Goal: Task Accomplishment & Management: Manage account settings

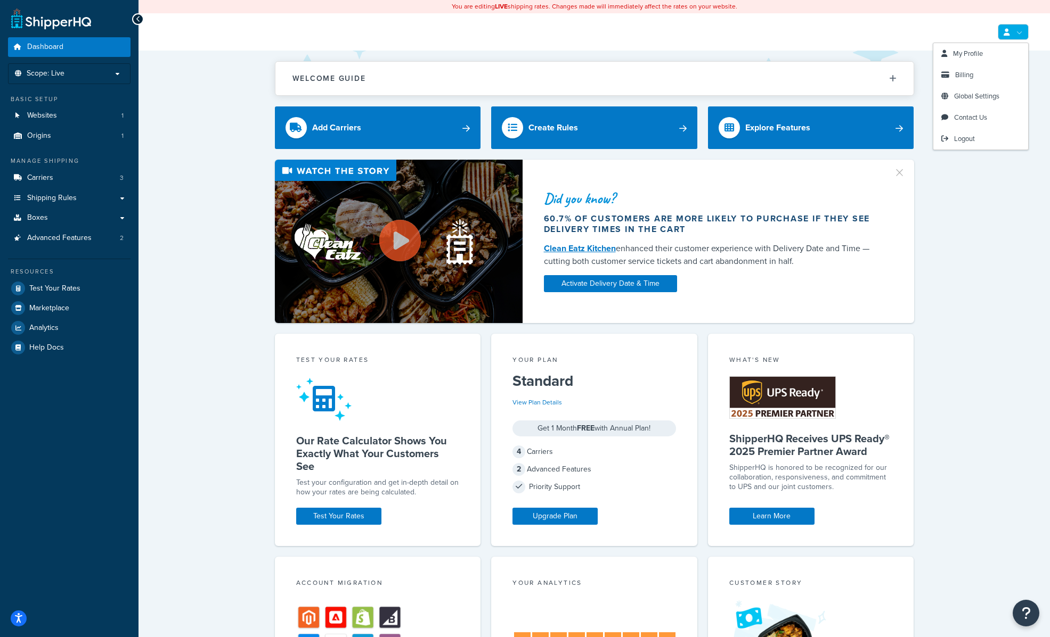
click at [1019, 36] on link at bounding box center [1012, 32] width 31 height 16
click at [966, 71] on span "Billing" at bounding box center [964, 75] width 18 height 10
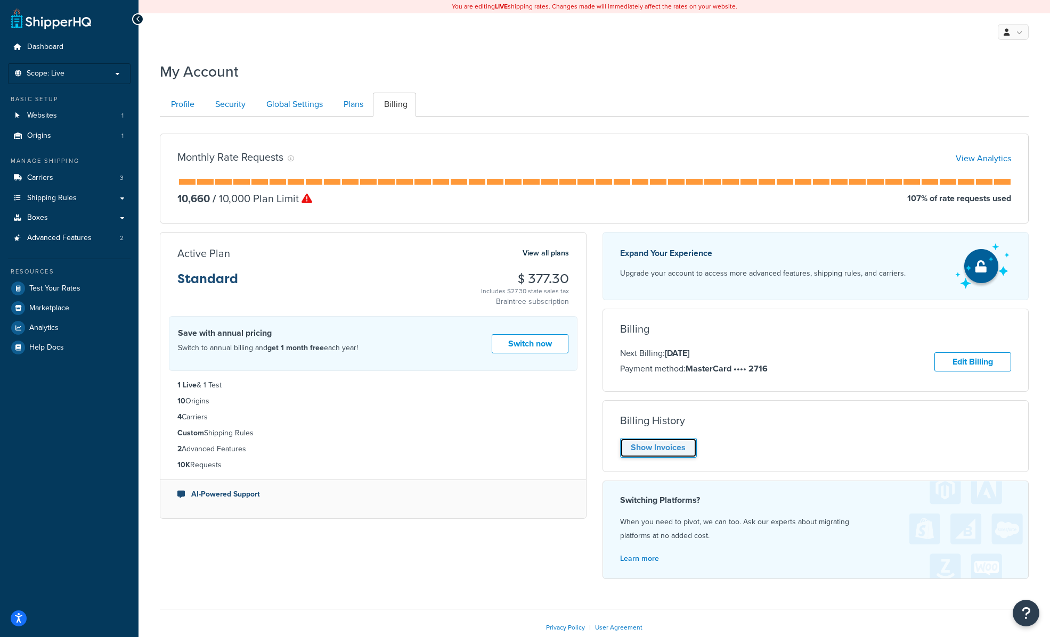
click at [653, 448] on link "Show Invoices" at bounding box center [658, 448] width 77 height 20
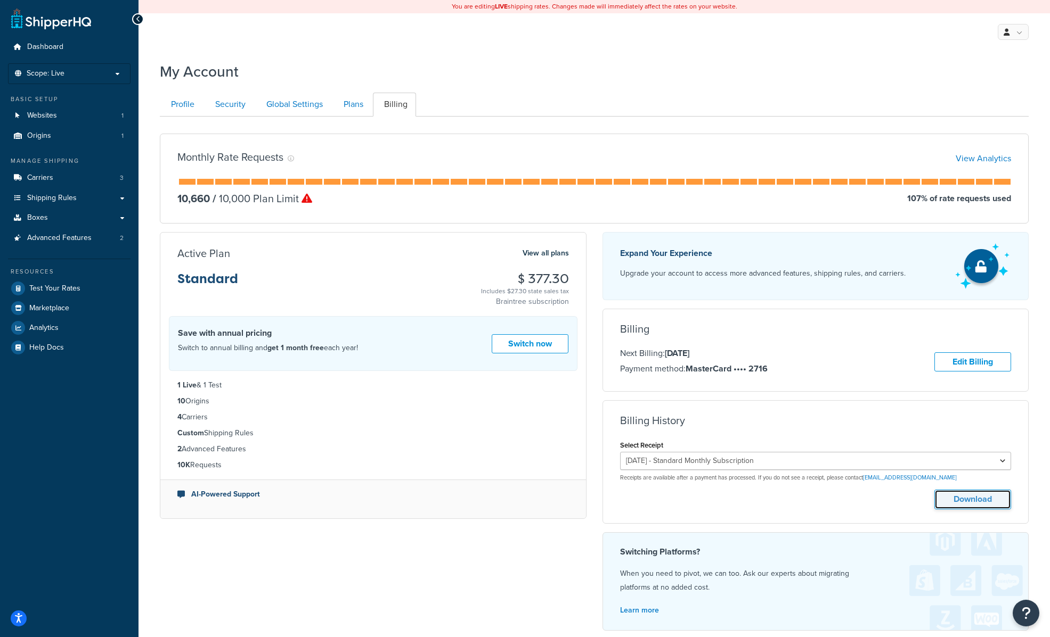
click at [972, 502] on button "Download" at bounding box center [972, 500] width 77 height 20
